Goal: Book appointment/travel/reservation

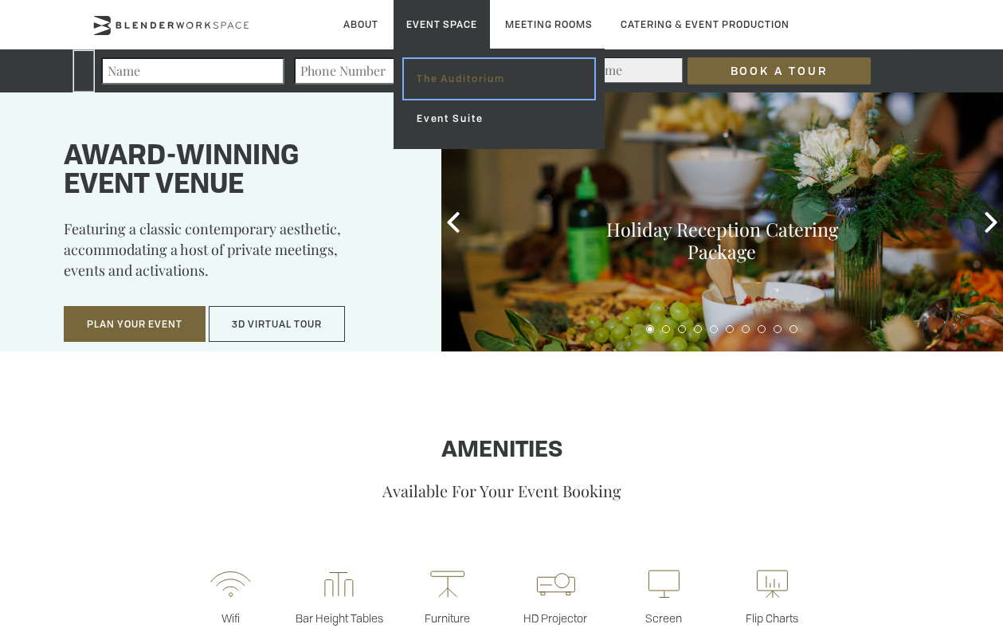
click at [453, 88] on link "The Auditorium" at bounding box center [499, 79] width 190 height 40
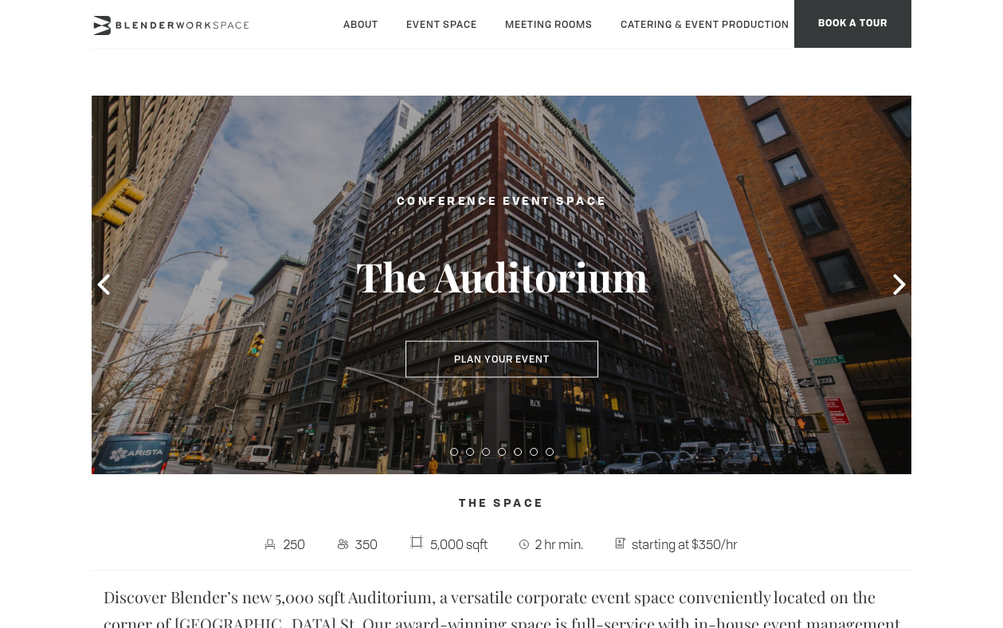
type div "[DATE]"
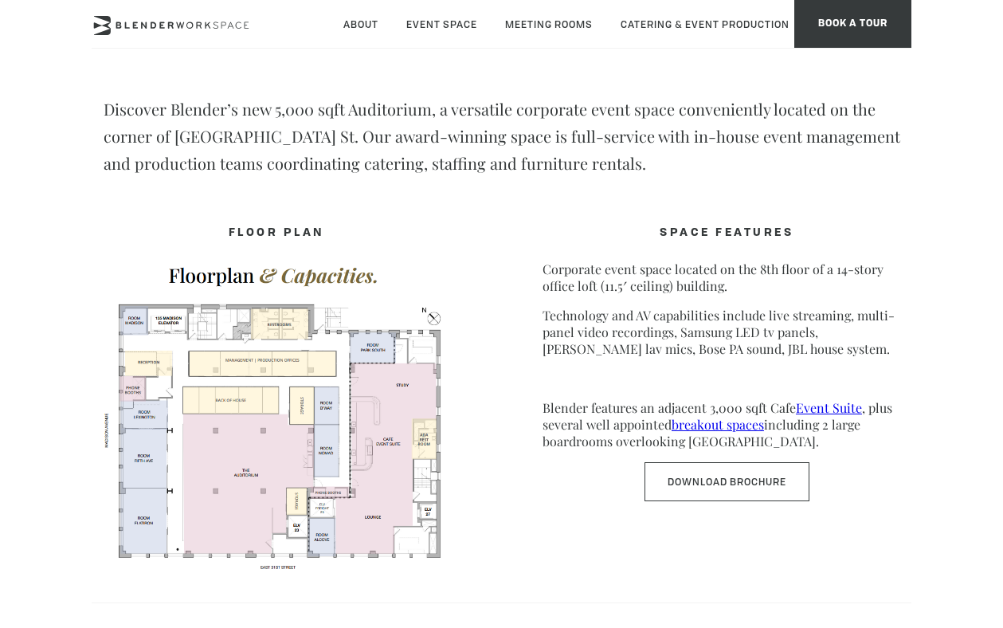
scroll to position [486, 0]
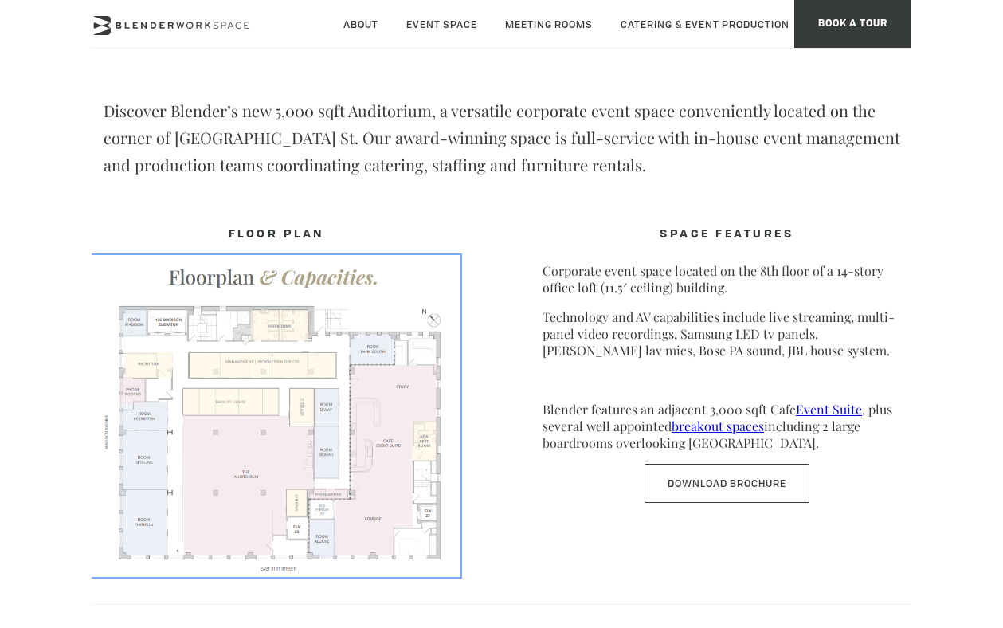
click at [280, 475] on img at bounding box center [276, 415] width 369 height 320
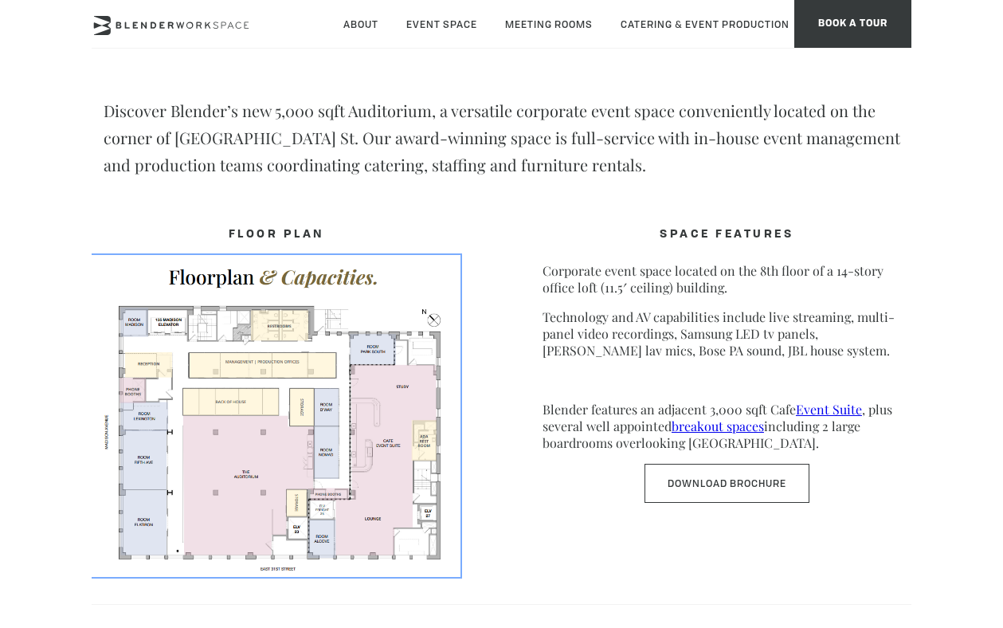
scroll to position [0, 0]
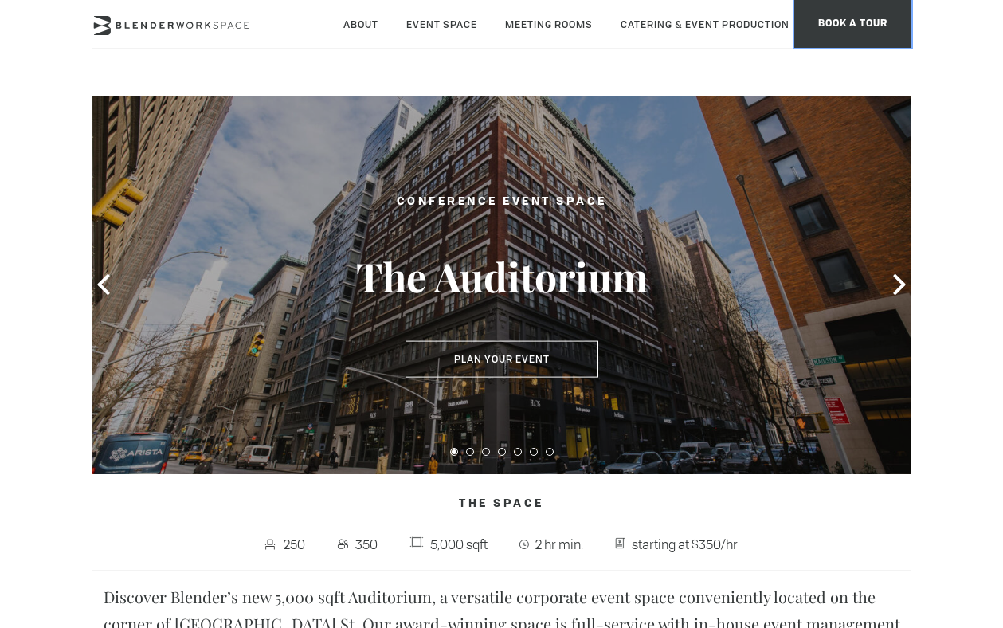
click at [870, 11] on span "BOOK A TOUR" at bounding box center [852, 24] width 117 height 48
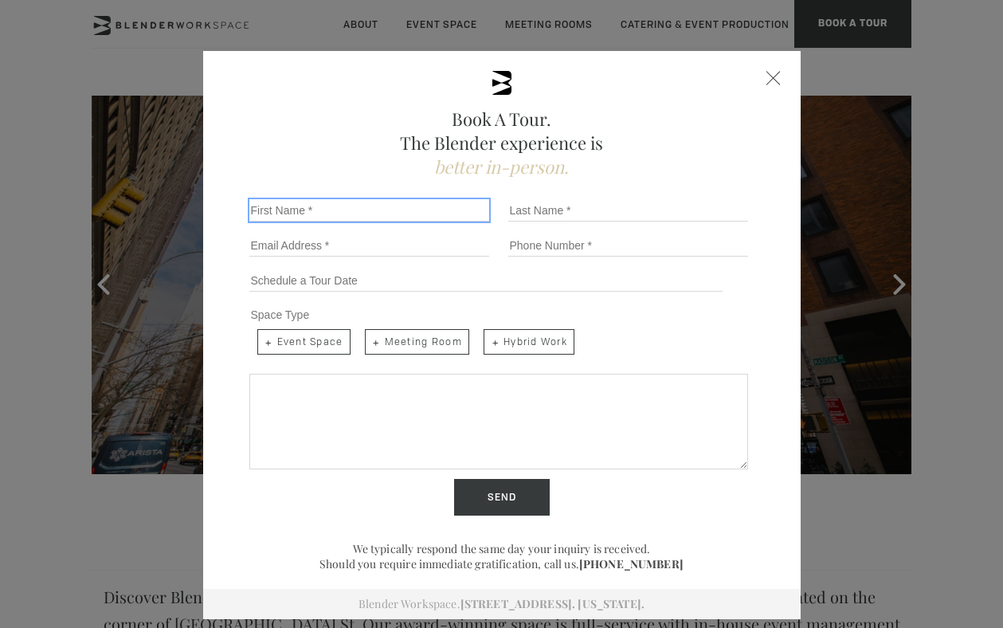
click at [331, 207] on input "First Name *" at bounding box center [369, 210] width 240 height 22
type input "[PERSON_NAME]"
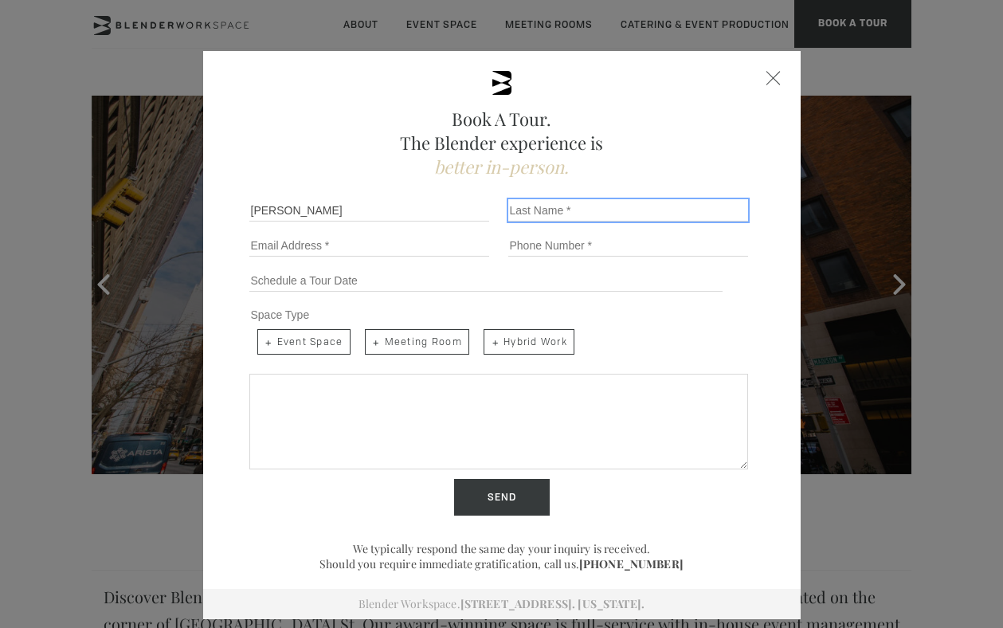
type input "[PERSON_NAME]"
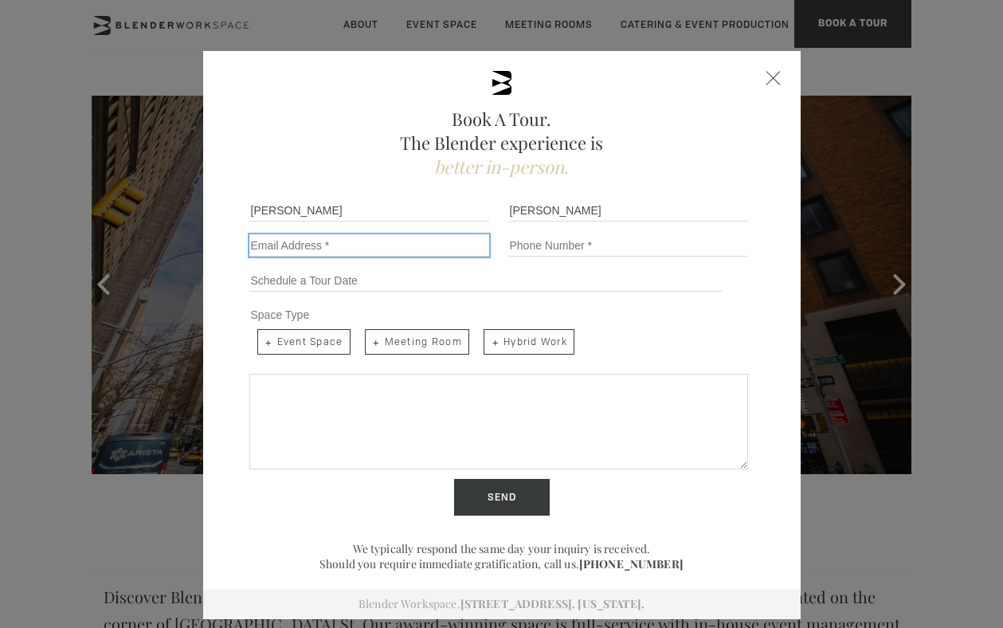
type input "sabrinapfeiffer23@gmail.com"
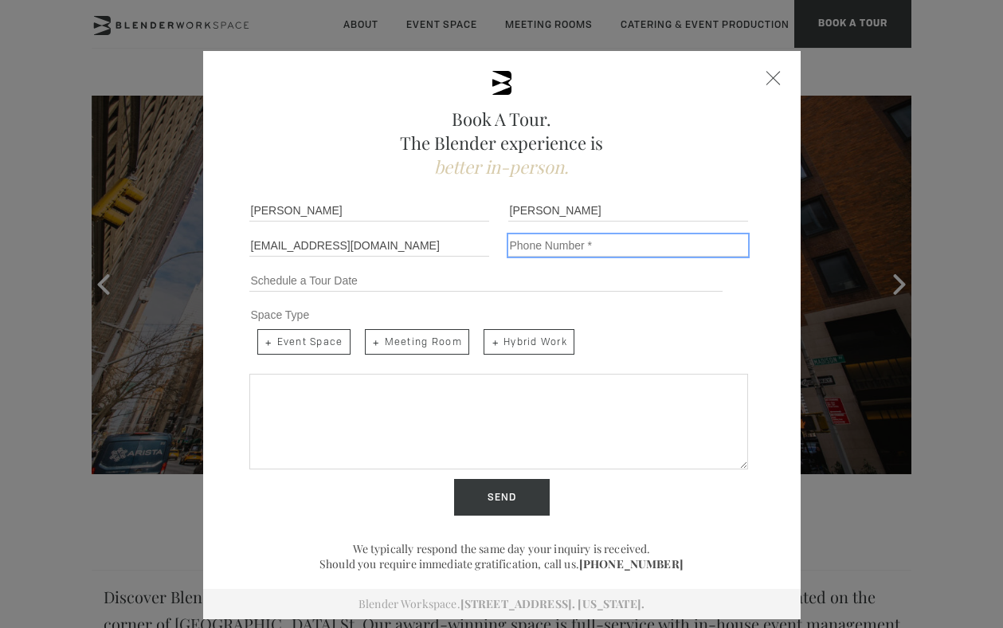
type input "12015756007"
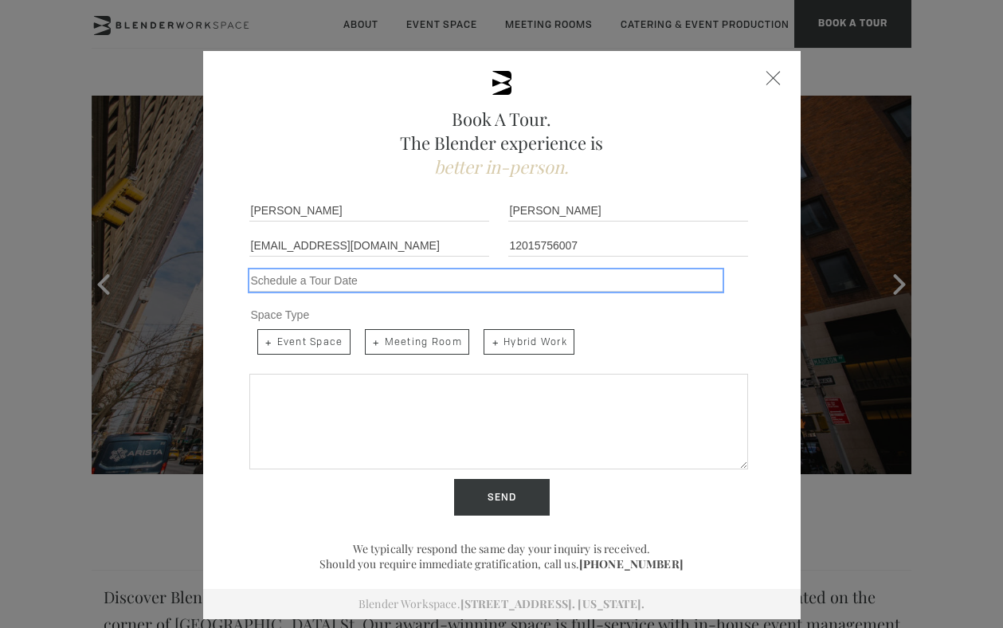
click at [355, 281] on input "Schedule a Tour" at bounding box center [486, 280] width 474 height 22
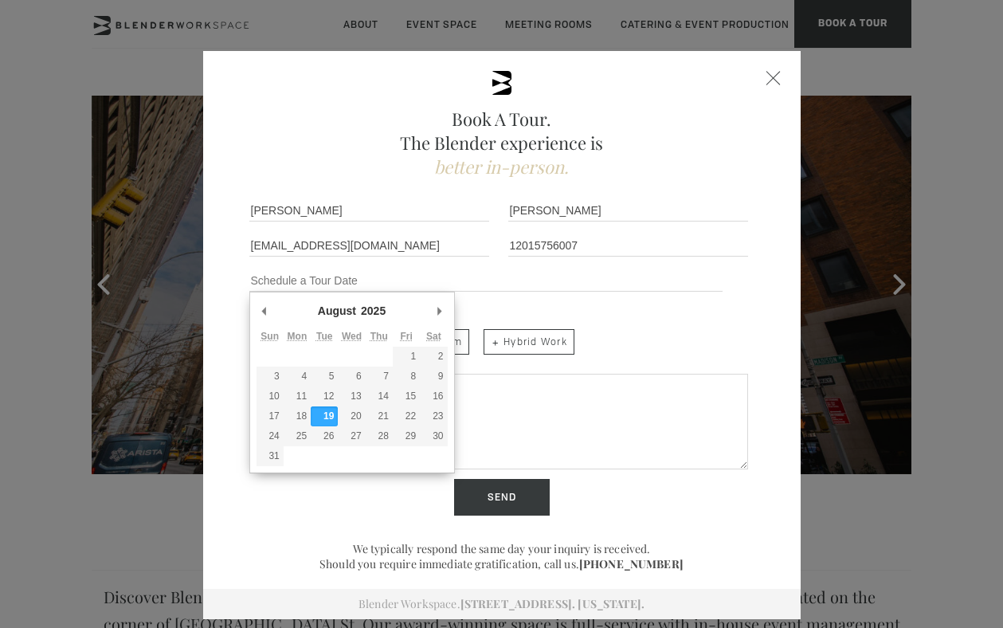
type input "08/19/2025"
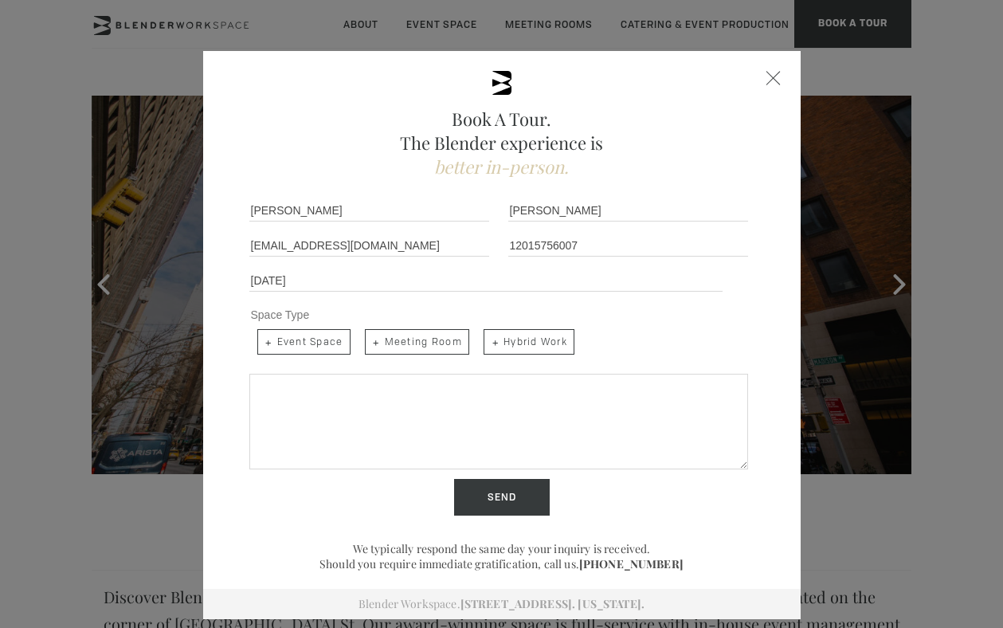
click at [336, 349] on span "Event Space" at bounding box center [303, 341] width 93 height 25
click at [261, 333] on input "Event Space" at bounding box center [256, 328] width 10 height 10
checkbox input "true"
click at [349, 394] on textarea "Share more details below..." at bounding box center [498, 422] width 499 height 96
paste textarea "I hope this email finds you well! I work for the locations department on a new …"
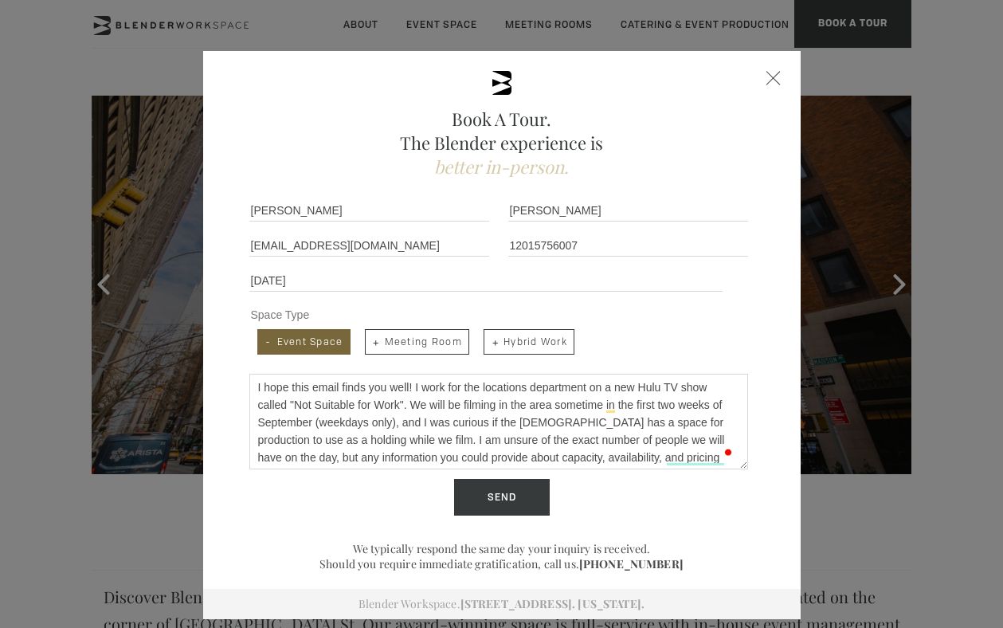
click at [328, 381] on textarea "I hope this email finds you well! I work for the locations department on a new …" at bounding box center [498, 422] width 499 height 96
drag, startPoint x: 414, startPoint y: 385, endPoint x: 249, endPoint y: 380, distance: 164.2
click at [249, 382] on div "Book A Tour. The Blender experience is better in-person. Team Size 1 2 3 4 5 6 …" at bounding box center [502, 335] width 598 height 568
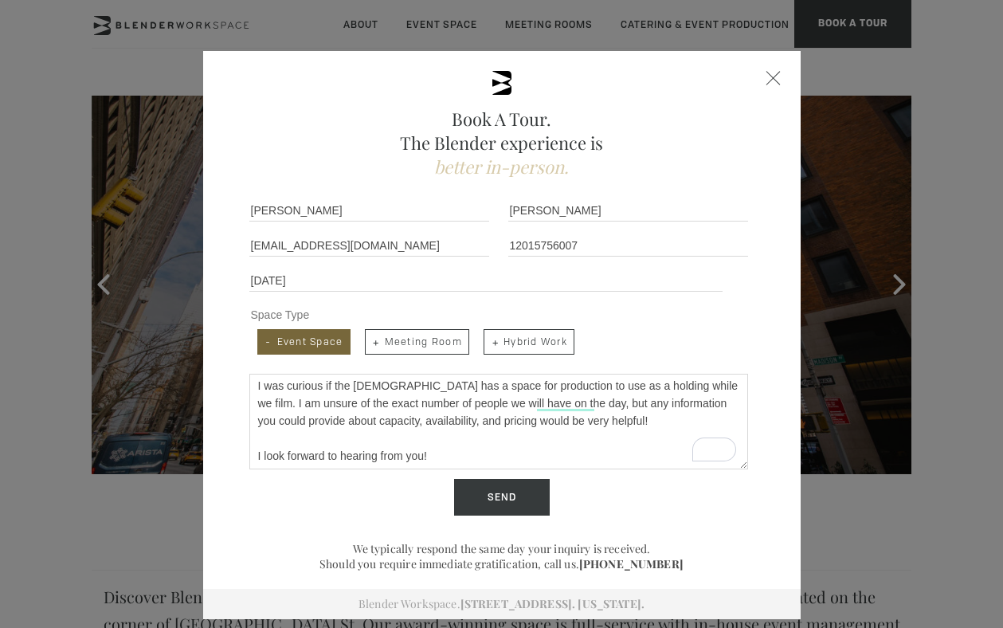
click at [457, 457] on textarea "Hello! I work for the locations department on a new Hulu TV show called "Not Su…" at bounding box center [498, 422] width 499 height 96
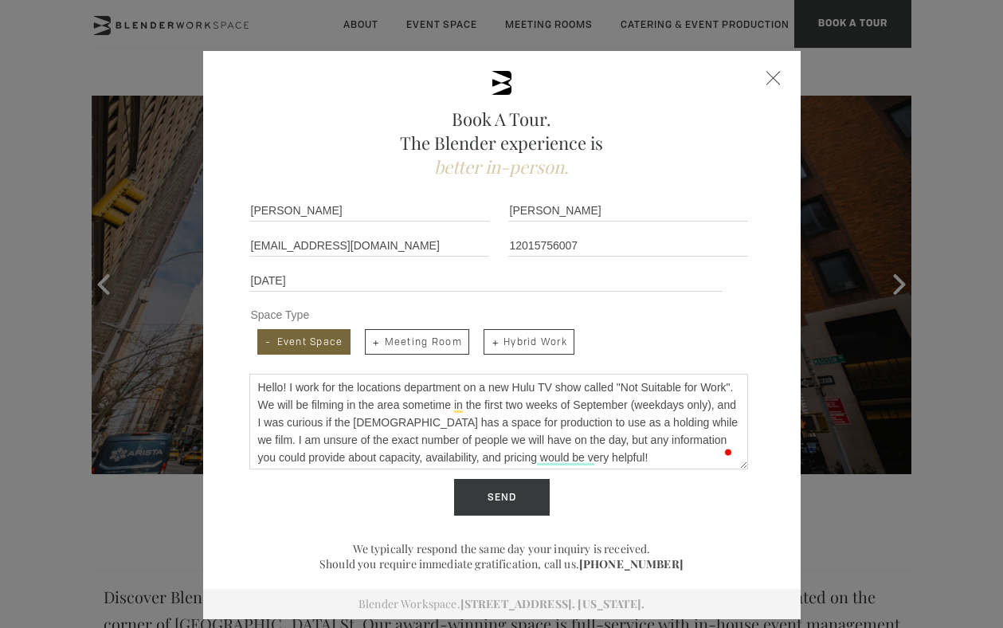
type textarea "Hello! I work for the locations department on a new Hulu TV show called "Not Su…"
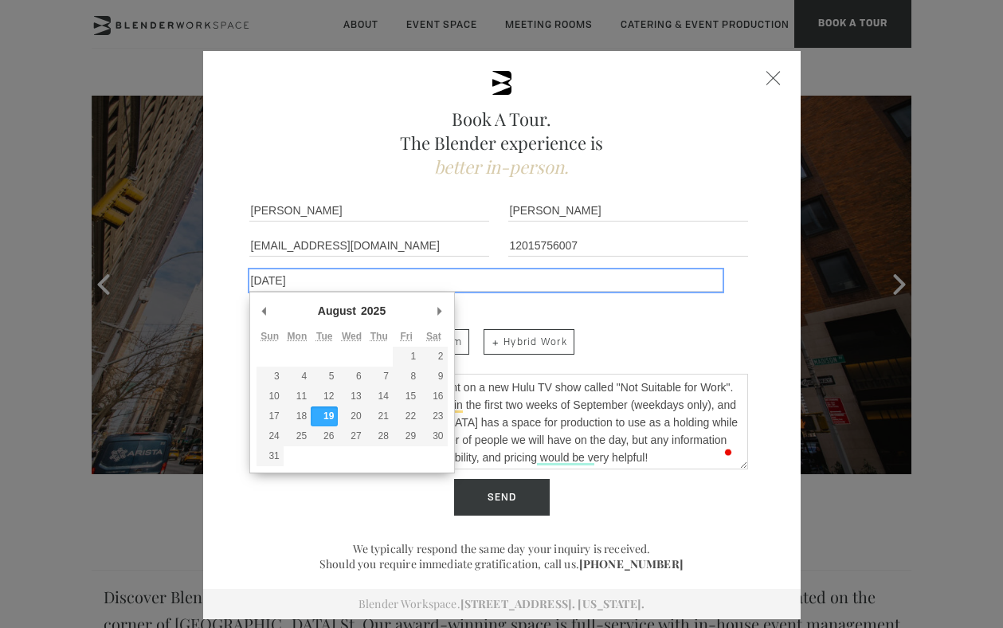
click at [324, 271] on input "08/19/2025" at bounding box center [486, 280] width 474 height 22
click at [324, 283] on input "08/19/2025" at bounding box center [486, 280] width 474 height 22
click at [646, 313] on div "Space Type Event Space Meeting Room Hybrid Work" at bounding box center [502, 332] width 518 height 69
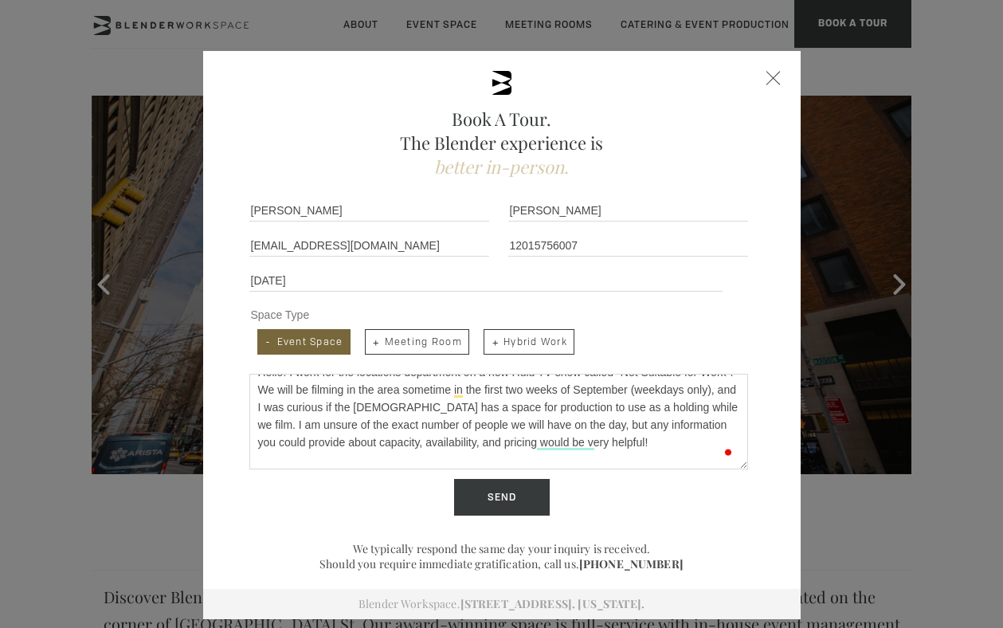
scroll to position [37, 0]
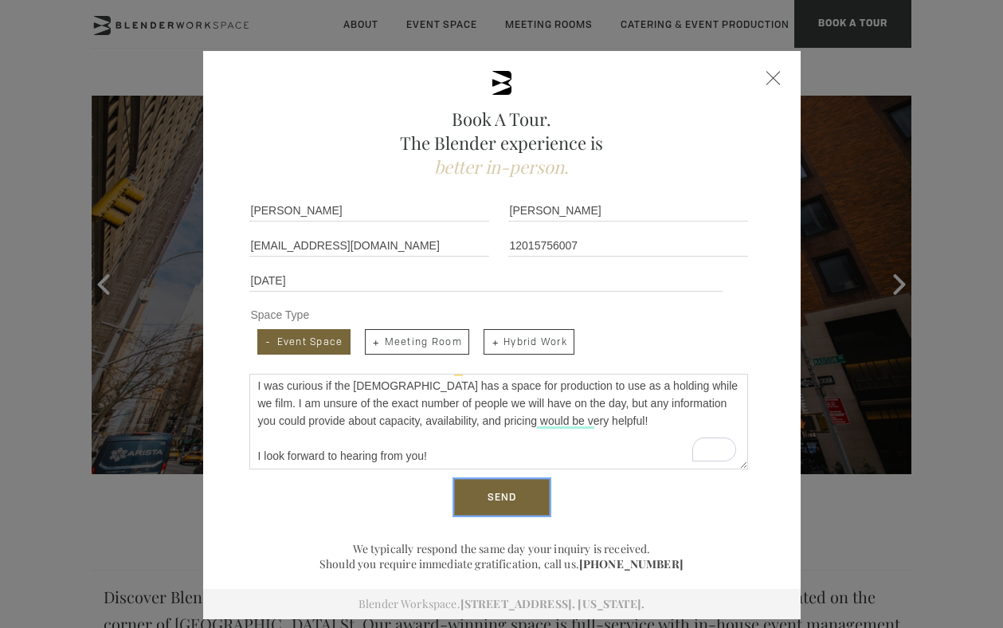
click at [516, 503] on input "Send" at bounding box center [502, 497] width 96 height 37
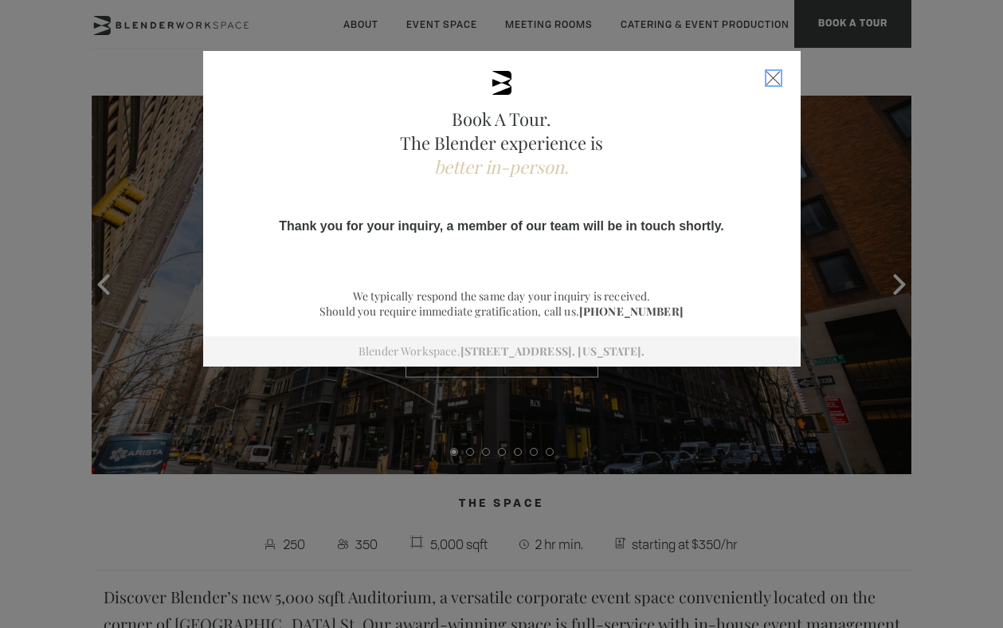
click at [777, 75] on div "Close form" at bounding box center [774, 78] width 14 height 14
